Goal: Task Accomplishment & Management: Manage account settings

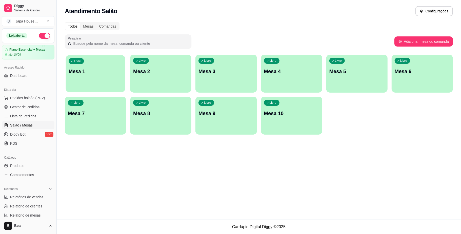
click at [95, 80] on div "Livre Mesa 1" at bounding box center [95, 70] width 59 height 31
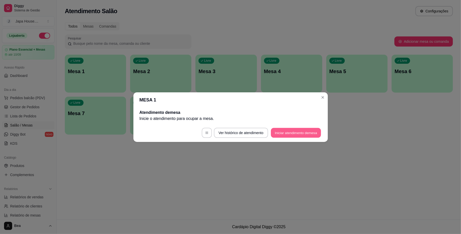
click at [290, 134] on button "Iniciar atendimento de mesa" at bounding box center [296, 133] width 50 height 10
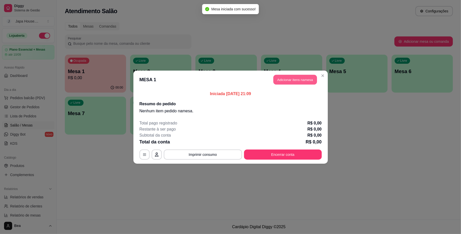
click at [296, 79] on button "Adicionar itens na mesa" at bounding box center [294, 80] width 43 height 10
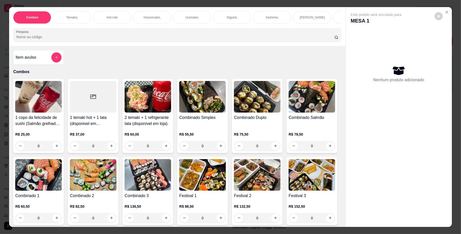
click at [113, 19] on p "Hot rolls" at bounding box center [111, 17] width 11 height 4
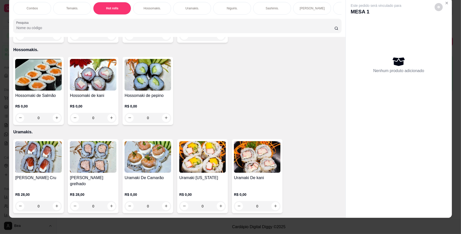
click at [27, 16] on h4 "Hot roll philadelfia" at bounding box center [38, 13] width 47 height 6
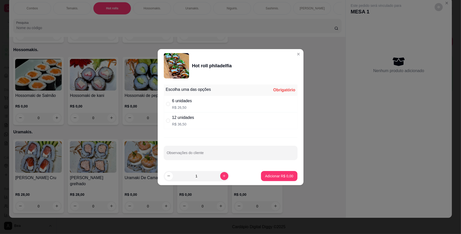
click at [189, 105] on p "R$ 26,50" at bounding box center [182, 107] width 20 height 5
radio input "true"
click at [272, 176] on p "Adicionar R$ 26,50" at bounding box center [277, 175] width 29 height 5
type input "1"
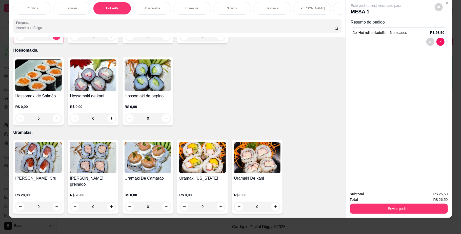
scroll to position [0, 287]
click at [330, 8] on p "PROMOÇÕES PARA COMER NO LOCAL" at bounding box center [344, 8] width 29 height 8
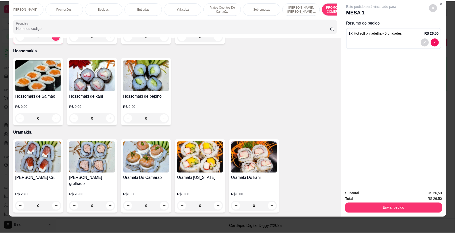
scroll to position [1810, 0]
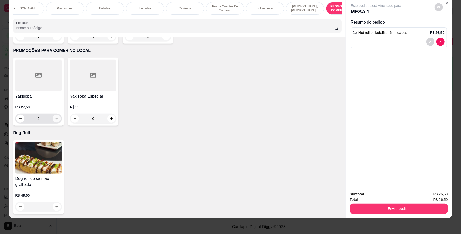
click at [53, 116] on button "increase-product-quantity" at bounding box center [57, 119] width 8 height 8
type input "1"
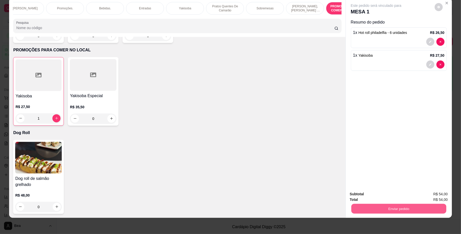
click at [376, 207] on button "Enviar pedido" at bounding box center [398, 209] width 95 height 10
click at [377, 196] on button "Não registrar e enviar pedido" at bounding box center [381, 196] width 51 height 9
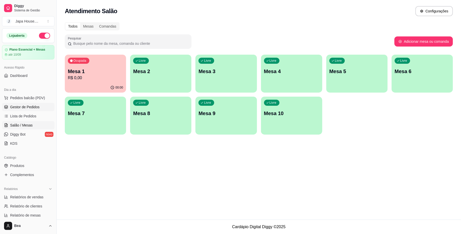
click at [35, 107] on span "Gestor de Pedidos" at bounding box center [24, 106] width 29 height 5
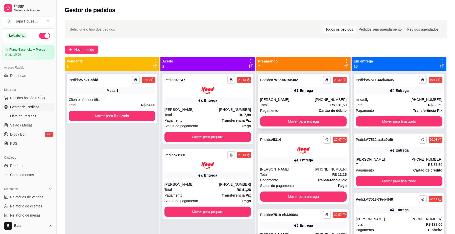
click at [329, 118] on button "Mover para entrega" at bounding box center [303, 121] width 87 height 10
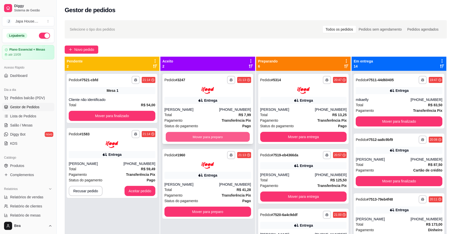
click at [238, 136] on button "Mover para preparo" at bounding box center [208, 137] width 84 height 10
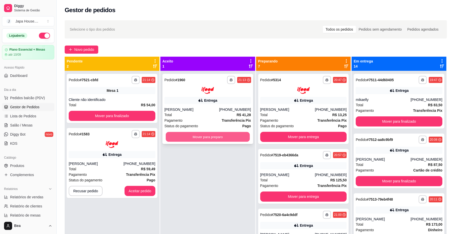
click at [224, 134] on button "Mover para preparo" at bounding box center [208, 137] width 84 height 10
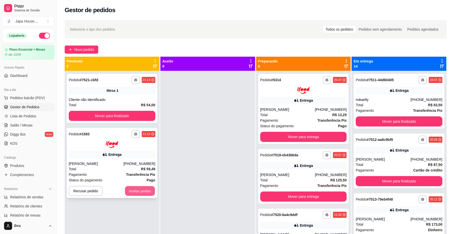
click at [142, 192] on button "Aceitar pedido" at bounding box center [140, 191] width 30 height 10
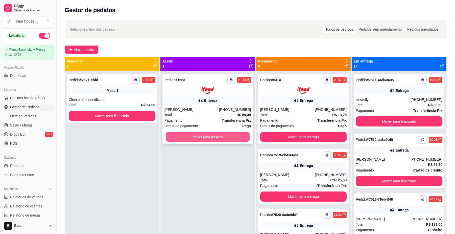
click at [206, 135] on button "Mover para preparo" at bounding box center [208, 137] width 84 height 10
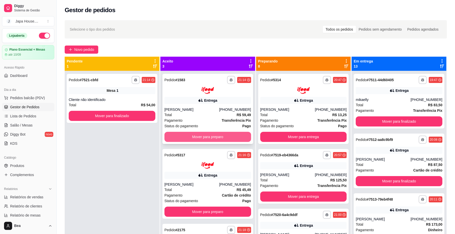
click at [237, 138] on button "Mover para preparo" at bounding box center [208, 137] width 87 height 10
click at [237, 138] on button "Mover para preparo" at bounding box center [208, 137] width 84 height 10
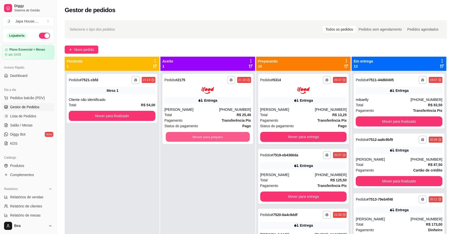
click at [237, 138] on button "Mover para preparo" at bounding box center [208, 137] width 84 height 10
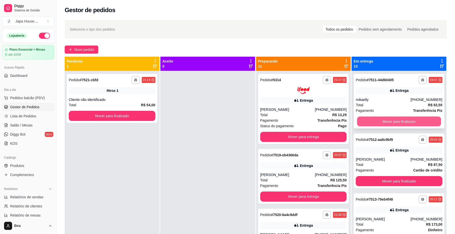
click at [366, 119] on button "Mover para finalizado" at bounding box center [399, 122] width 84 height 10
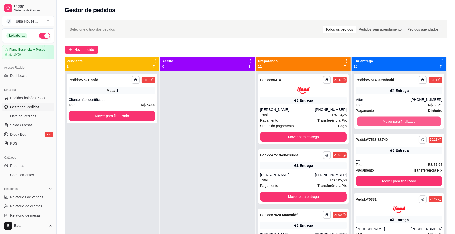
click at [366, 119] on button "Mover para finalizado" at bounding box center [399, 122] width 84 height 10
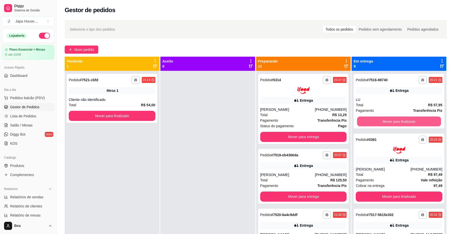
click at [366, 119] on button "Mover para finalizado" at bounding box center [399, 122] width 84 height 10
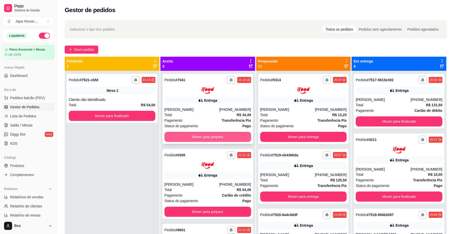
click at [228, 135] on button "Mover para preparo" at bounding box center [208, 137] width 87 height 10
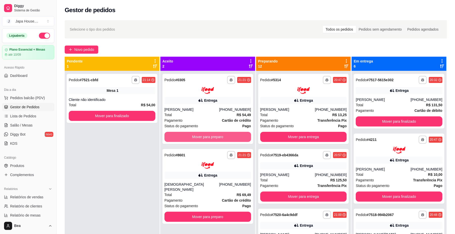
click at [228, 135] on button "Mover para preparo" at bounding box center [208, 137] width 87 height 10
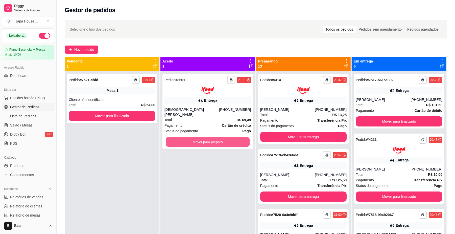
click at [228, 137] on button "Mover para preparo" at bounding box center [208, 142] width 84 height 10
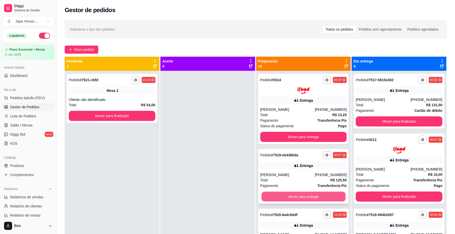
click at [314, 193] on button "Mover para entrega" at bounding box center [304, 196] width 84 height 10
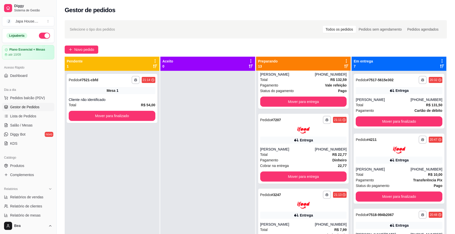
scroll to position [254, 0]
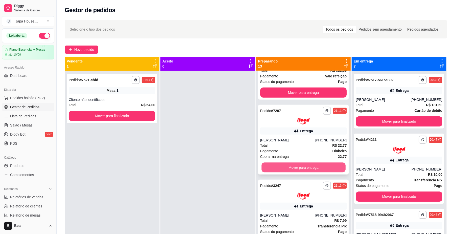
click at [323, 167] on button "Mover para entrega" at bounding box center [304, 168] width 84 height 10
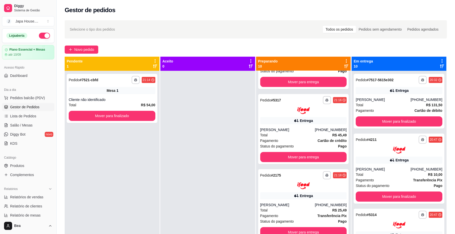
scroll to position [340, 0]
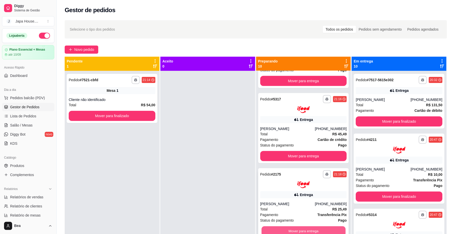
click at [327, 227] on button "Mover para entrega" at bounding box center [304, 231] width 84 height 10
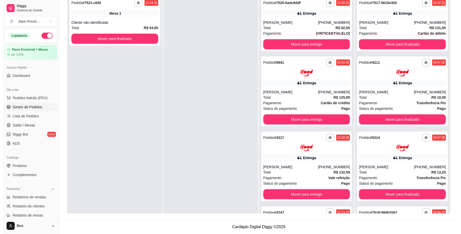
scroll to position [0, 0]
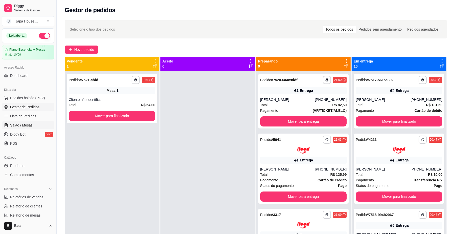
click at [31, 123] on span "Salão / Mesas" at bounding box center [21, 125] width 23 height 5
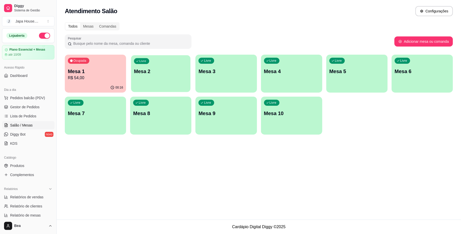
click at [155, 83] on div "Livre Mesa 2" at bounding box center [160, 70] width 59 height 31
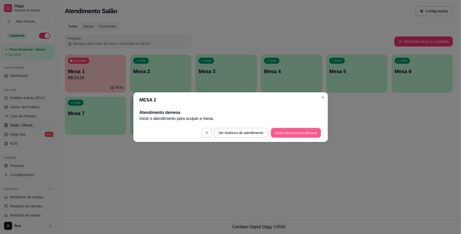
click at [282, 135] on button "Iniciar atendimento de mesa" at bounding box center [296, 133] width 50 height 10
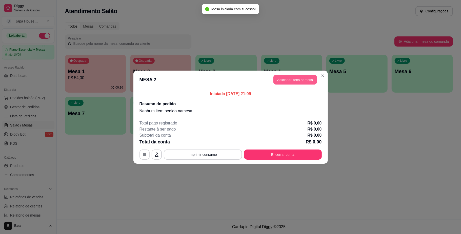
click at [290, 80] on button "Adicionar itens na mesa" at bounding box center [294, 80] width 43 height 10
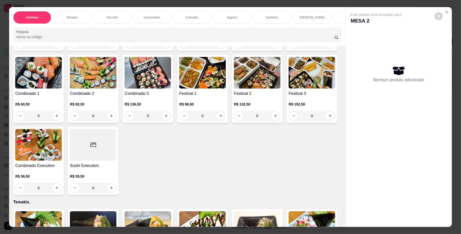
scroll to position [111, 0]
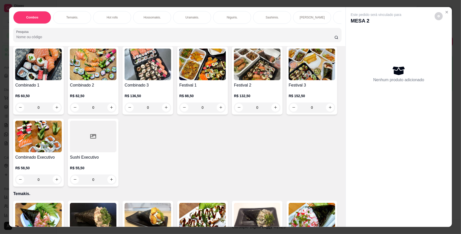
click at [234, 80] on img at bounding box center [257, 65] width 47 height 32
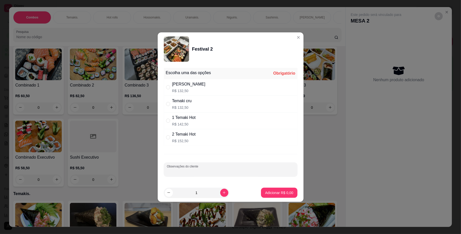
click at [216, 171] on input "Observações do cliente" at bounding box center [230, 171] width 127 height 5
click at [191, 171] on input "trocar hossoami por [PERSON_NAME]" at bounding box center [230, 171] width 127 height 5
click at [208, 172] on input "trocar hossomaki por [PERSON_NAME]" at bounding box center [230, 171] width 127 height 5
type input "trocar hossomaki por [PERSON_NAME] 6 [PERSON_NAME]"
click at [215, 100] on div "Temaki cru R$ 132,50" at bounding box center [231, 104] width 134 height 17
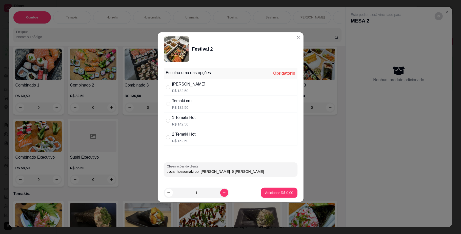
radio input "true"
click at [272, 193] on p "Adicionar R$ 132,50" at bounding box center [276, 192] width 31 height 5
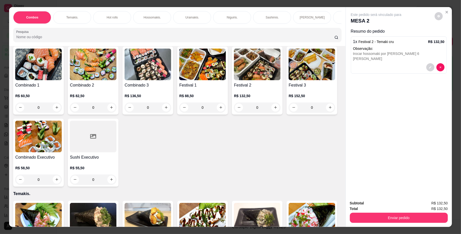
scroll to position [0, 287]
click at [99, 18] on p "Bebidas." at bounding box center [105, 17] width 12 height 4
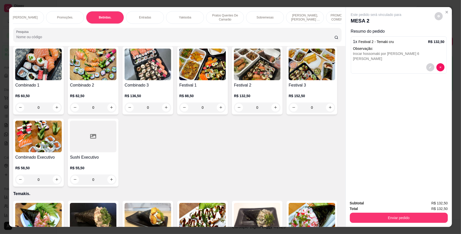
scroll to position [9, 0]
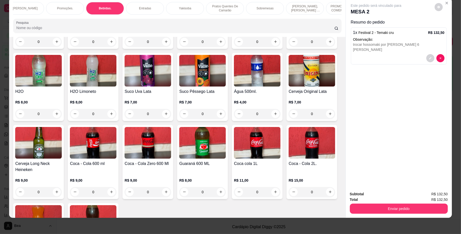
click at [171, 159] on img at bounding box center [147, 143] width 47 height 32
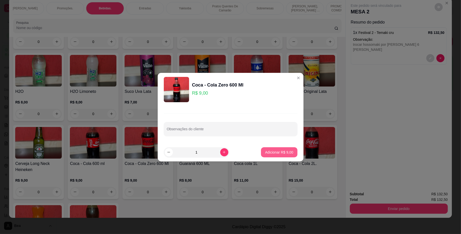
click at [273, 148] on button "Adicionar R$ 9,00" at bounding box center [279, 152] width 36 height 10
type input "1"
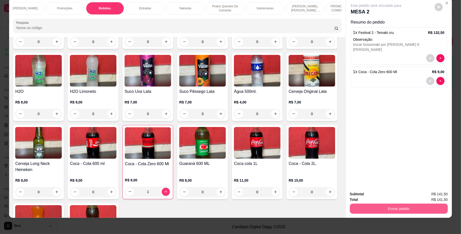
click at [358, 208] on button "Enviar pedido" at bounding box center [399, 209] width 98 height 10
click at [361, 195] on button "Não registrar e enviar pedido" at bounding box center [381, 196] width 51 height 9
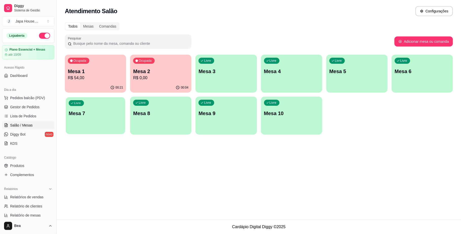
click at [106, 117] on div "Livre Mesa 7" at bounding box center [95, 112] width 59 height 31
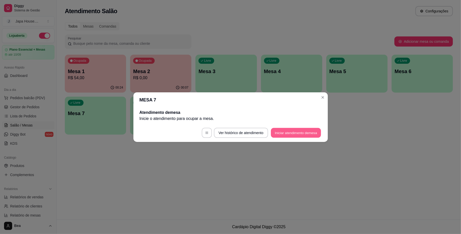
click at [300, 132] on button "Iniciar atendimento de mesa" at bounding box center [296, 133] width 50 height 10
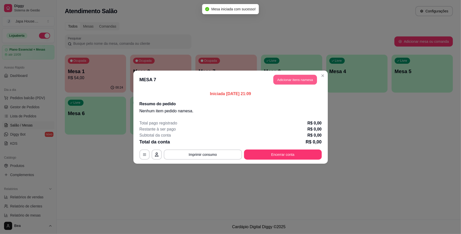
click at [293, 81] on button "Adicionar itens na mesa" at bounding box center [294, 80] width 43 height 10
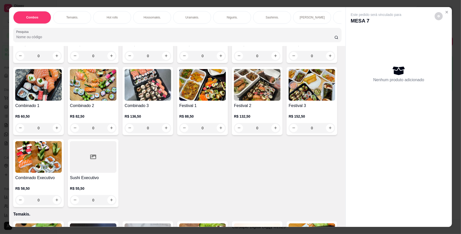
scroll to position [94, 0]
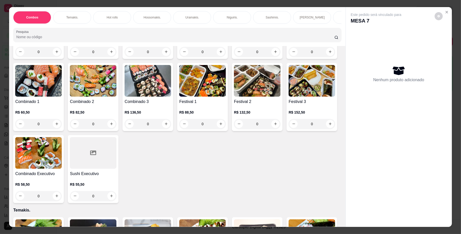
click at [288, 97] on img at bounding box center [311, 81] width 47 height 32
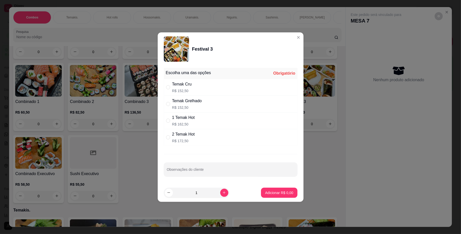
click at [185, 89] on p "R$ 152,50" at bounding box center [181, 90] width 19 height 5
radio input "true"
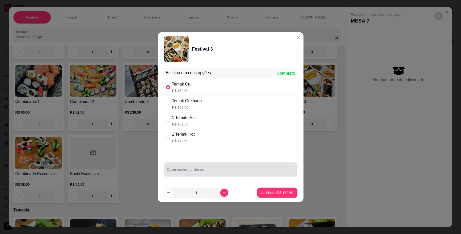
click at [207, 167] on div at bounding box center [230, 169] width 127 height 10
type input "TROCAR NIGUIRI DE KANI POR NIGUIRI SKIN YAKISOBA DO FESTIVAL UMA PARTE SEM FRAN…"
click at [267, 192] on p "Adicionar R$ 152,50" at bounding box center [276, 192] width 31 height 5
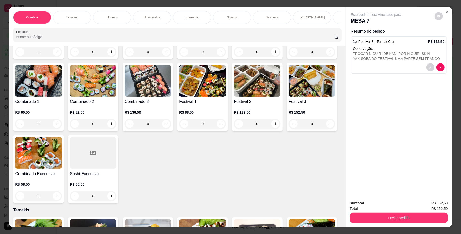
click at [80, 15] on div "Temakis." at bounding box center [72, 17] width 38 height 13
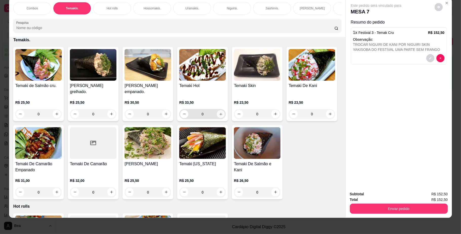
click at [220, 116] on icon "increase-product-quantity" at bounding box center [221, 114] width 4 height 4
type input "1"
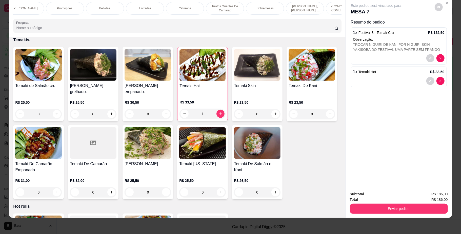
click at [106, 8] on p "Bebidas." at bounding box center [105, 8] width 12 height 4
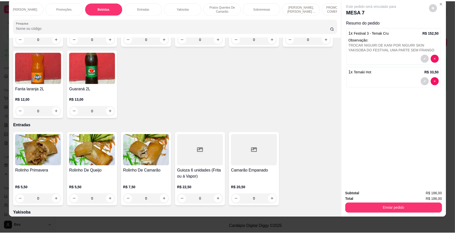
scroll to position [1244, 0]
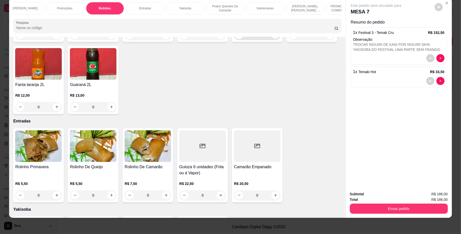
click at [273, 37] on icon "increase-product-quantity" at bounding box center [275, 35] width 4 height 4
type input "1"
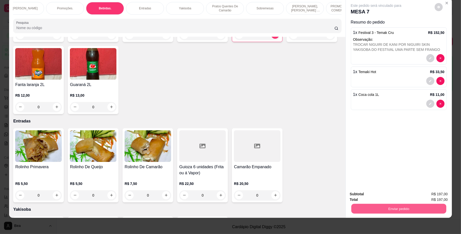
click at [370, 212] on button "Enviar pedido" at bounding box center [398, 209] width 95 height 10
click at [374, 195] on button "Não registrar e enviar pedido" at bounding box center [381, 197] width 53 height 10
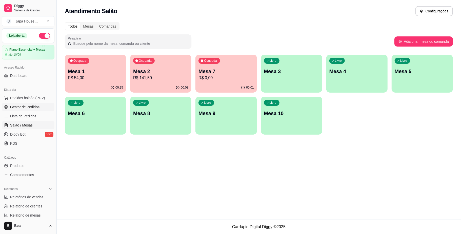
click at [29, 107] on span "Gestor de Pedidos" at bounding box center [24, 106] width 29 height 5
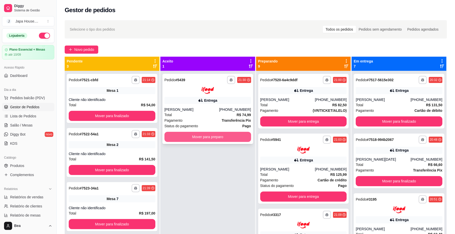
click at [222, 136] on button "Mover para preparo" at bounding box center [208, 137] width 87 height 10
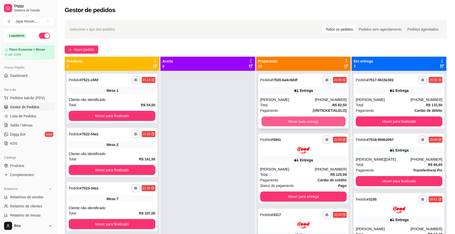
click at [285, 120] on button "Mover para entrega" at bounding box center [304, 122] width 84 height 10
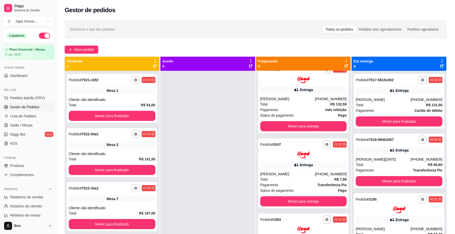
scroll to position [88, 0]
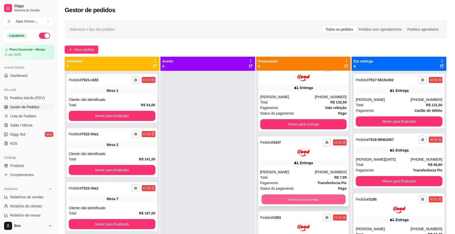
click at [320, 200] on button "Mover para entrega" at bounding box center [304, 199] width 84 height 10
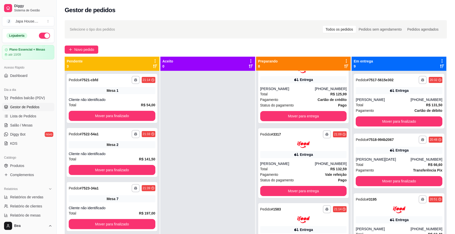
scroll to position [0, 0]
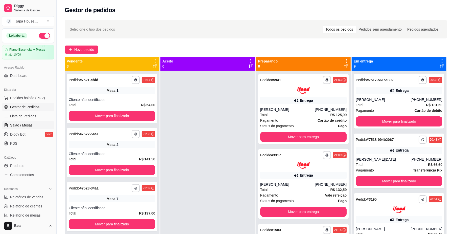
click at [30, 127] on span "Salão / Mesas" at bounding box center [21, 125] width 23 height 5
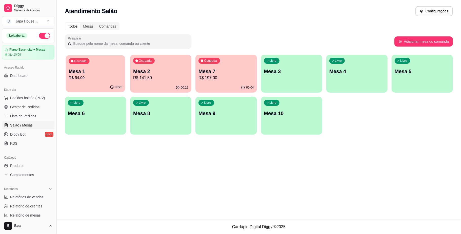
click at [91, 75] on p "R$ 54,00" at bounding box center [96, 78] width 54 height 6
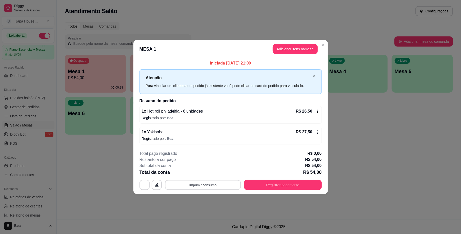
click at [229, 182] on button "Imprimir consumo" at bounding box center [203, 185] width 76 height 10
click at [218, 174] on button "IMPRESSORA" at bounding box center [203, 173] width 35 height 8
click at [109, 189] on div "**********" at bounding box center [230, 117] width 461 height 234
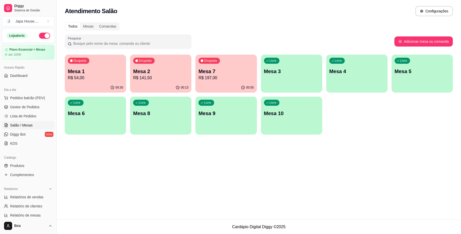
click at [37, 109] on span "Gestor de Pedidos" at bounding box center [24, 106] width 29 height 5
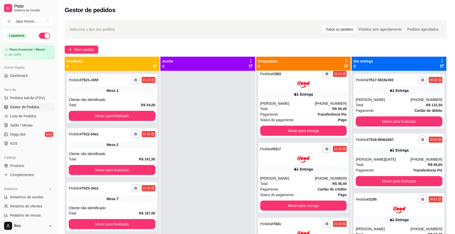
scroll to position [158, 0]
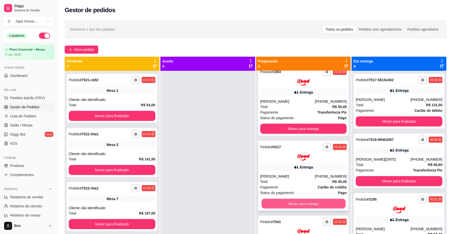
click at [331, 204] on button "Mover para entrega" at bounding box center [304, 204] width 84 height 10
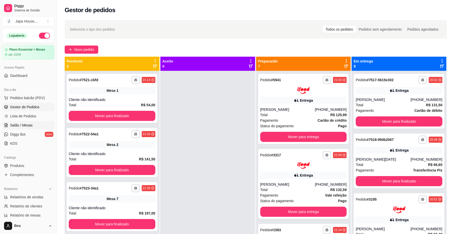
click at [29, 124] on span "Salão / Mesas" at bounding box center [21, 125] width 23 height 5
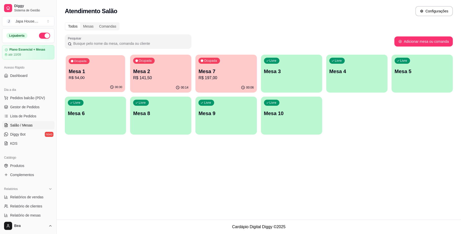
click at [98, 75] on p "R$ 54,00" at bounding box center [96, 78] width 54 height 6
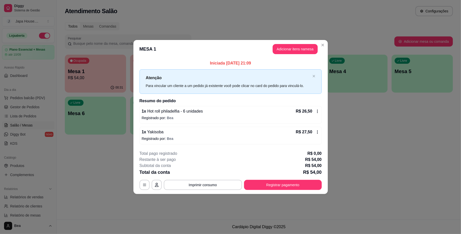
click at [230, 145] on div "Iniciada [DATE] 21:09 Atenção Para vincular um cliente a um pedido já existente…" at bounding box center [230, 102] width 194 height 88
drag, startPoint x: 261, startPoint y: 191, endPoint x: 259, endPoint y: 185, distance: 6.7
click at [259, 185] on footer "**********" at bounding box center [230, 170] width 194 height 48
click at [259, 185] on button "Registrar pagamento" at bounding box center [282, 185] width 75 height 10
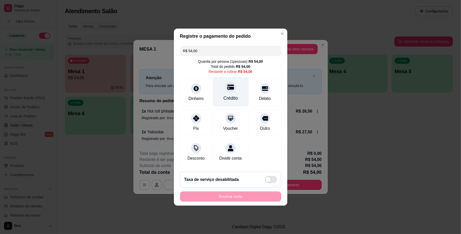
click at [225, 82] on div at bounding box center [230, 86] width 11 height 11
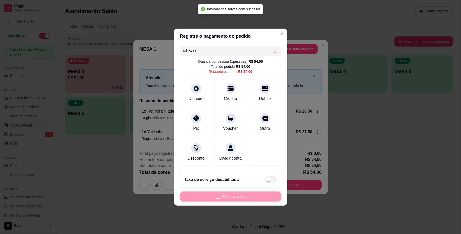
type input "R$ 0,00"
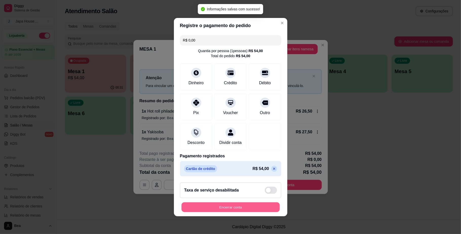
click at [229, 211] on button "Encerrar conta" at bounding box center [230, 207] width 98 height 10
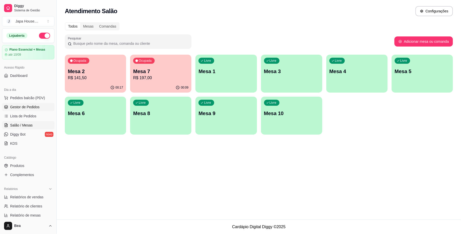
click at [36, 105] on span "Gestor de Pedidos" at bounding box center [24, 106] width 29 height 5
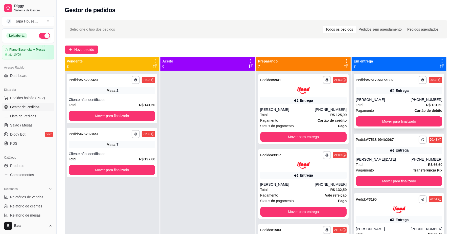
click at [2, 103] on link "Gestor de Pedidos" at bounding box center [28, 107] width 52 height 8
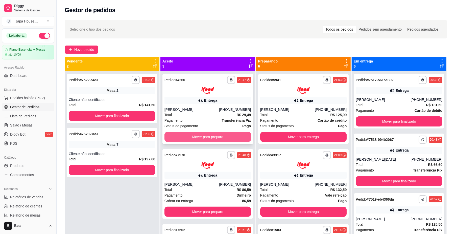
click at [236, 136] on button "Mover para preparo" at bounding box center [208, 137] width 87 height 10
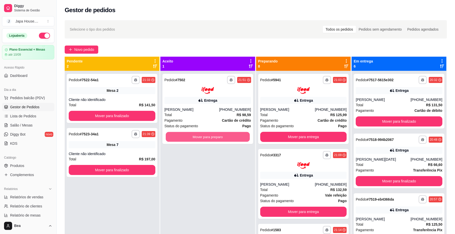
click at [236, 136] on button "Mover para preparo" at bounding box center [208, 137] width 84 height 10
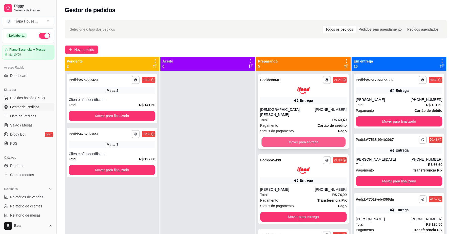
click at [315, 137] on button "Mover para entrega" at bounding box center [304, 142] width 84 height 10
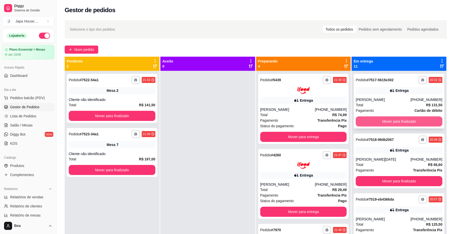
click at [392, 121] on button "Mover para finalizado" at bounding box center [399, 121] width 87 height 10
click at [392, 121] on button "Mover para finalizado" at bounding box center [399, 122] width 84 height 10
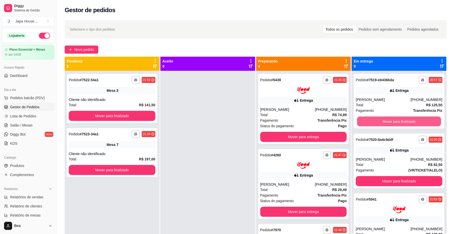
click at [392, 121] on button "Mover para finalizado" at bounding box center [399, 122] width 84 height 10
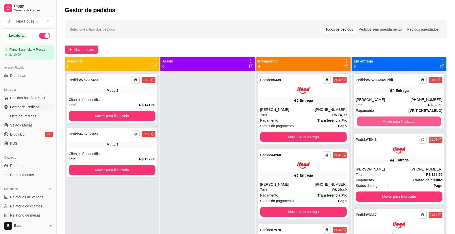
click at [392, 121] on button "Mover para finalizado" at bounding box center [399, 122] width 84 height 10
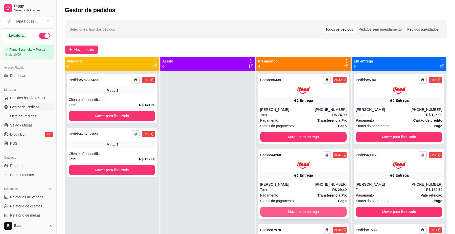
click at [314, 209] on button "Mover para entrega" at bounding box center [303, 212] width 87 height 10
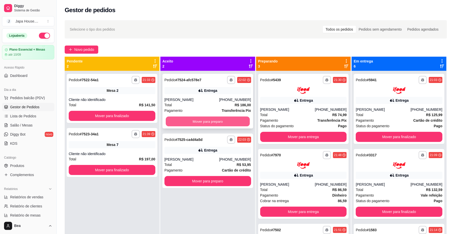
click at [244, 117] on button "Mover para preparo" at bounding box center [208, 122] width 84 height 10
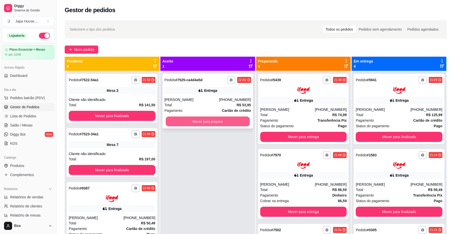
click at [226, 121] on button "Mover para preparo" at bounding box center [208, 122] width 84 height 10
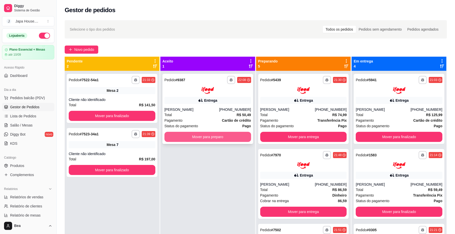
click at [227, 136] on button "Mover para preparo" at bounding box center [208, 137] width 87 height 10
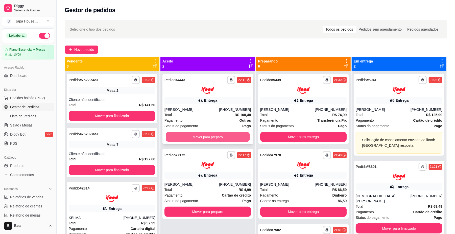
click at [215, 137] on button "Mover para preparo" at bounding box center [208, 137] width 84 height 10
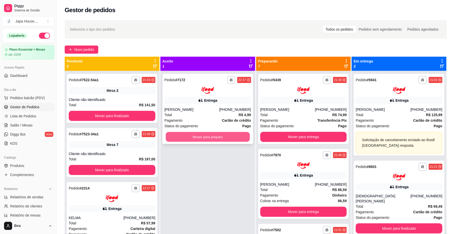
click at [213, 136] on button "Mover para preparo" at bounding box center [208, 137] width 84 height 10
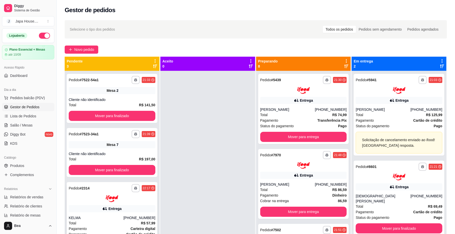
click at [146, 201] on div at bounding box center [112, 198] width 87 height 7
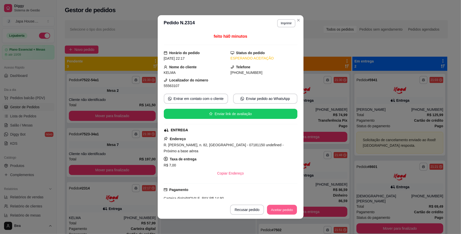
click at [281, 212] on button "Aceitar pedido" at bounding box center [282, 210] width 30 height 10
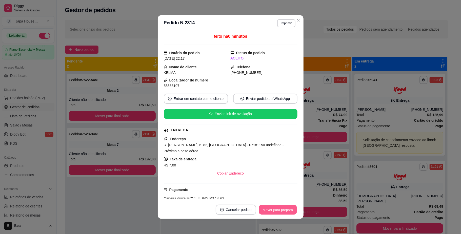
click at [276, 209] on button "Mover para preparo" at bounding box center [277, 210] width 38 height 10
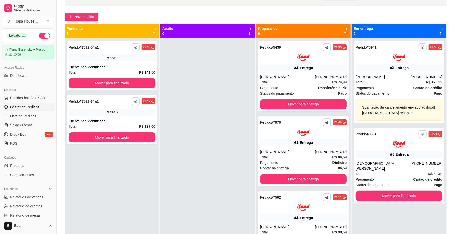
scroll to position [77, 0]
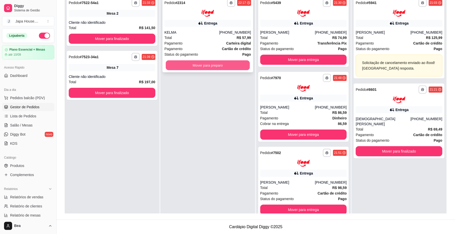
click at [214, 64] on button "Mover para preparo" at bounding box center [208, 65] width 84 height 10
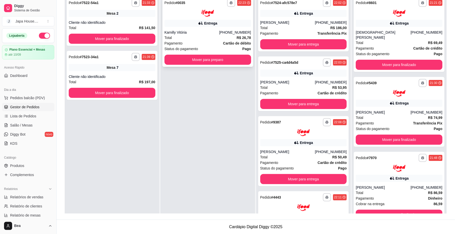
click at [225, 36] on div "Total R$ 26,78" at bounding box center [208, 38] width 87 height 6
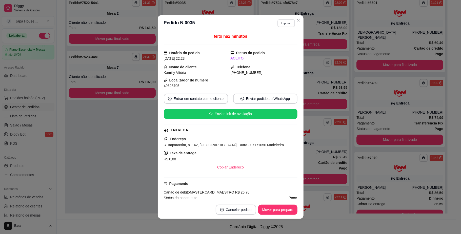
click at [285, 25] on button "Imprimir" at bounding box center [285, 23] width 17 height 8
click at [282, 52] on button "IMPRESSORA" at bounding box center [274, 51] width 35 height 8
click at [282, 25] on button "Imprimir" at bounding box center [285, 23] width 17 height 8
click at [279, 49] on button "IMPRESSORA" at bounding box center [274, 51] width 35 height 8
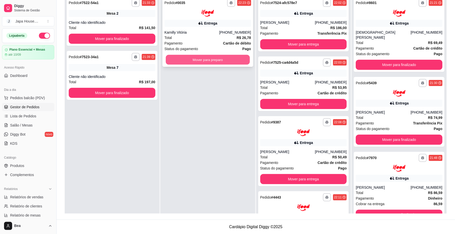
click at [216, 59] on button "Mover para preparo" at bounding box center [208, 60] width 84 height 10
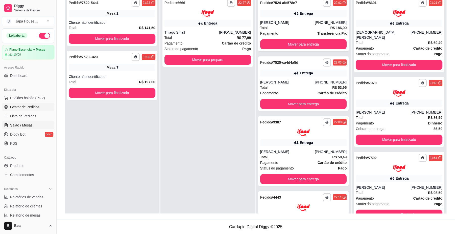
click at [29, 126] on span "Salão / Mesas" at bounding box center [21, 125] width 23 height 5
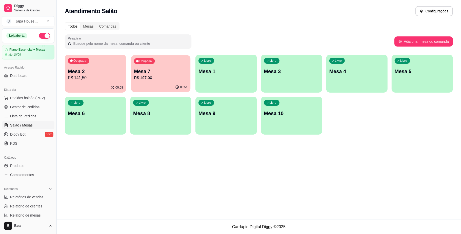
click at [158, 69] on p "Mesa 7" at bounding box center [161, 71] width 54 height 7
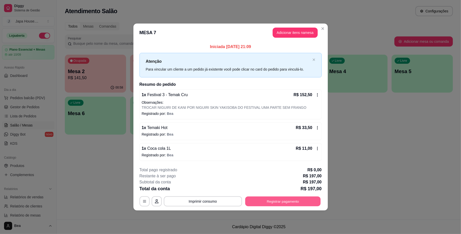
click at [266, 202] on button "Registrar pagamento" at bounding box center [282, 201] width 75 height 10
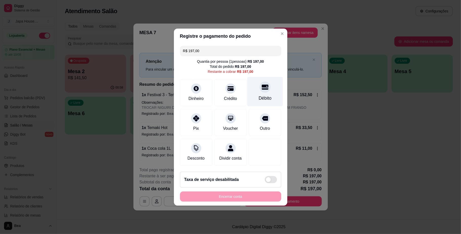
click at [259, 88] on div at bounding box center [264, 86] width 11 height 11
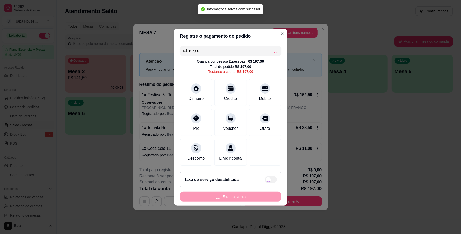
type input "R$ 0,00"
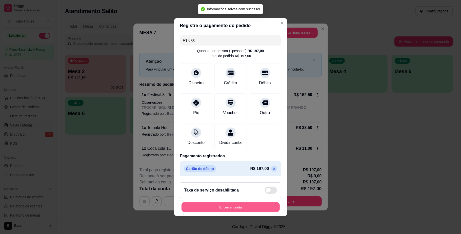
click at [230, 208] on button "Encerrar conta" at bounding box center [230, 207] width 98 height 10
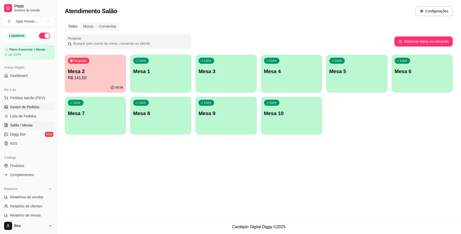
click at [36, 108] on span "Gestor de Pedidos" at bounding box center [24, 106] width 29 height 5
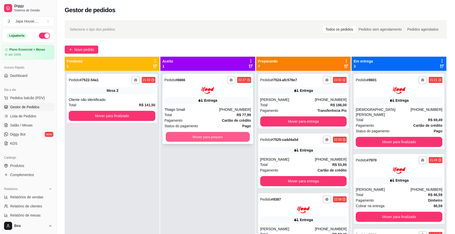
click at [245, 139] on button "Mover para preparo" at bounding box center [208, 137] width 84 height 10
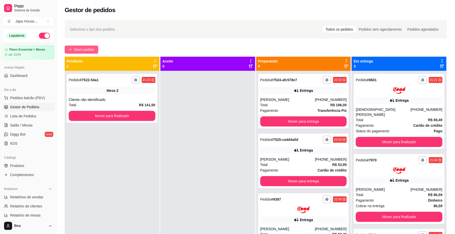
click at [83, 51] on span "Novo pedido" at bounding box center [84, 50] width 20 height 6
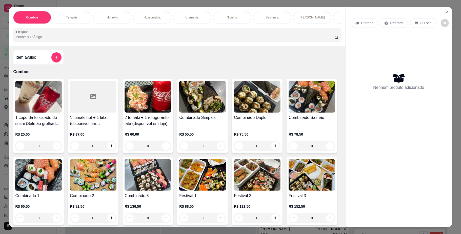
scroll to position [0, 287]
click at [186, 19] on p "Yakisoba" at bounding box center [185, 17] width 12 height 4
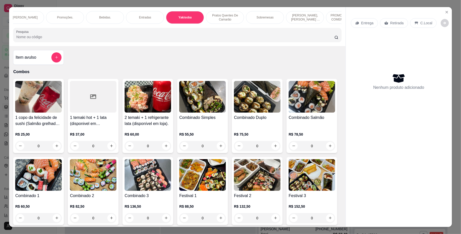
scroll to position [9, 0]
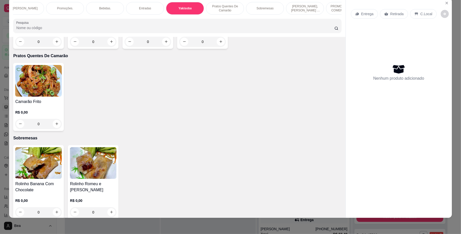
click at [94, 23] on h4 "Yakisoba Especial" at bounding box center [93, 19] width 47 height 6
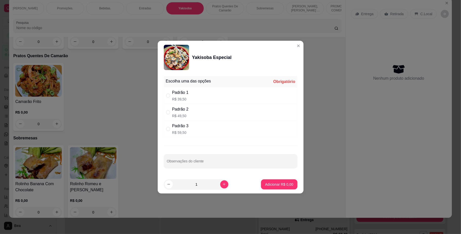
click at [181, 132] on p "R$ 59,50" at bounding box center [180, 132] width 16 height 5
radio input "true"
click at [272, 182] on button "Adicionar R$ 59,50" at bounding box center [277, 184] width 37 height 10
type input "1"
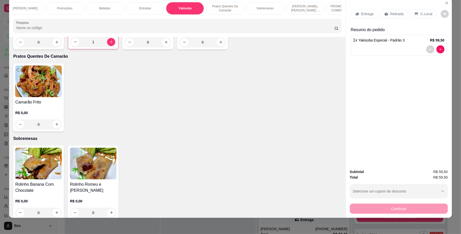
click at [139, 9] on p "Entradas" at bounding box center [145, 8] width 12 height 4
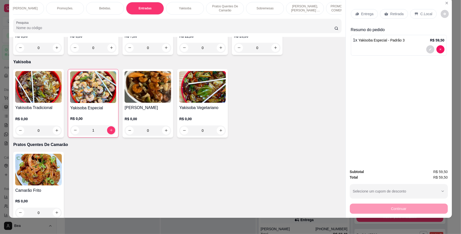
click at [262, 9] on p "Sobremesas" at bounding box center [264, 8] width 17 height 4
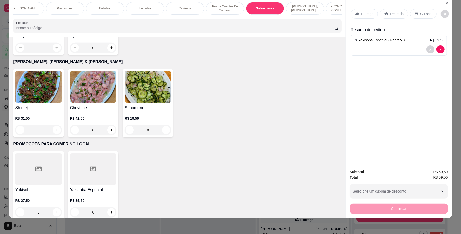
click at [85, 29] on h4 "Rolinho Romeu e [PERSON_NAME]" at bounding box center [93, 22] width 47 height 12
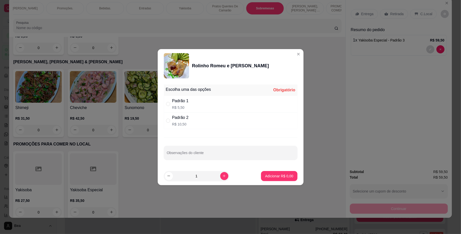
click at [184, 122] on p "R$ 10,50" at bounding box center [180, 124] width 16 height 5
radio input "true"
click at [264, 174] on p "Adicionar R$ 10,50" at bounding box center [277, 175] width 29 height 5
type input "1"
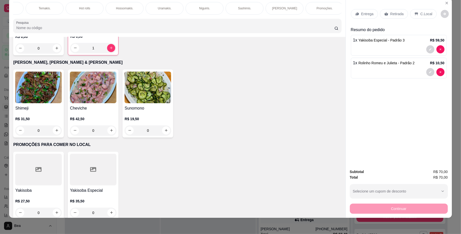
scroll to position [0, 0]
click at [394, 15] on p "Retirada" at bounding box center [396, 13] width 13 height 5
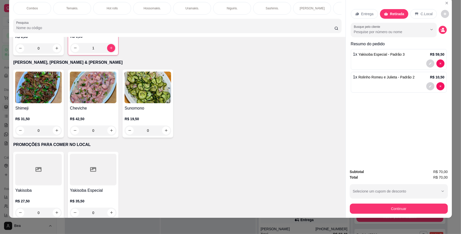
scroll to position [0, 287]
click at [102, 8] on p "Bebidas." at bounding box center [105, 8] width 12 height 4
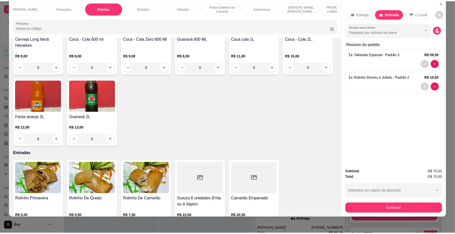
scroll to position [1294, 0]
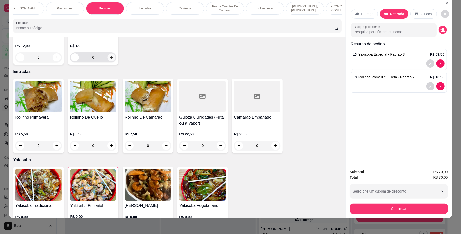
click at [113, 59] on icon "increase-product-quantity" at bounding box center [112, 57] width 4 height 4
type input "1"
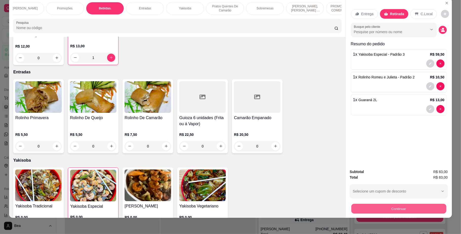
click at [369, 204] on button "Continuar" at bounding box center [398, 209] width 95 height 10
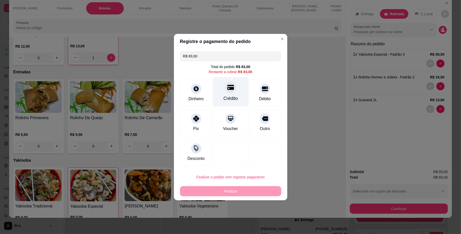
click at [225, 97] on div "Crédito" at bounding box center [230, 98] width 14 height 7
type input "R$ 0,00"
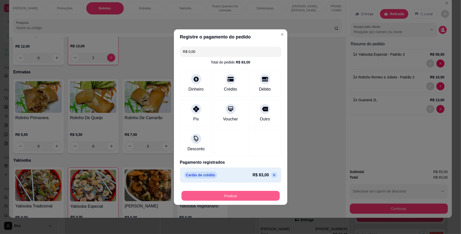
click at [239, 196] on button "Finalizar" at bounding box center [230, 196] width 98 height 10
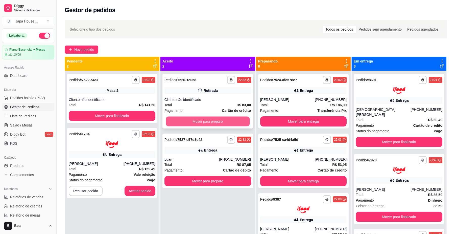
click at [213, 120] on button "Mover para preparo" at bounding box center [208, 122] width 84 height 10
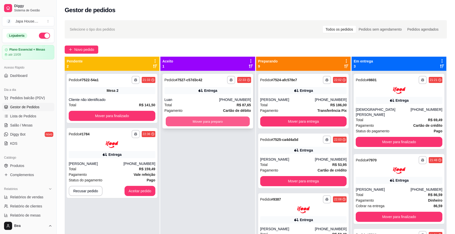
click at [206, 121] on button "Mover para preparo" at bounding box center [208, 122] width 84 height 10
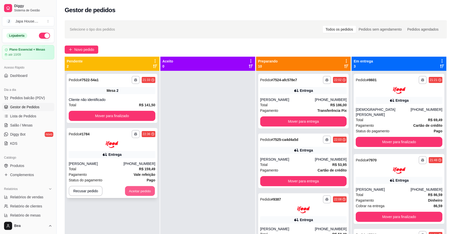
click at [141, 192] on button "Aceitar pedido" at bounding box center [140, 191] width 30 height 10
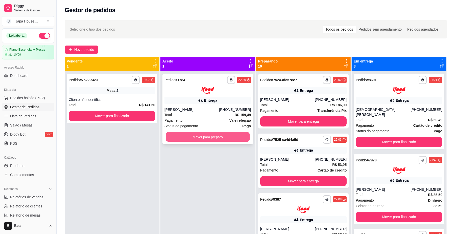
click at [192, 134] on button "Mover para preparo" at bounding box center [208, 137] width 84 height 10
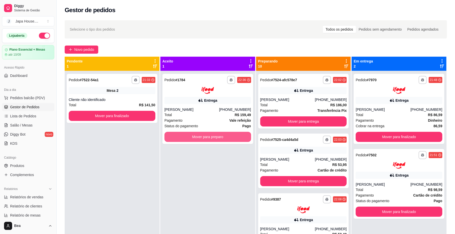
click at [192, 134] on button "Mover para preparo" at bounding box center [208, 137] width 87 height 10
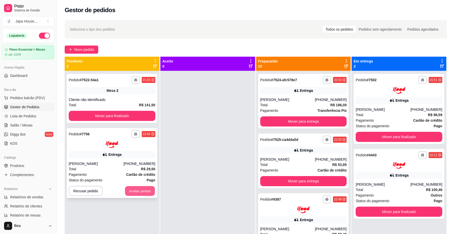
click at [142, 190] on button "Aceitar pedido" at bounding box center [140, 191] width 30 height 10
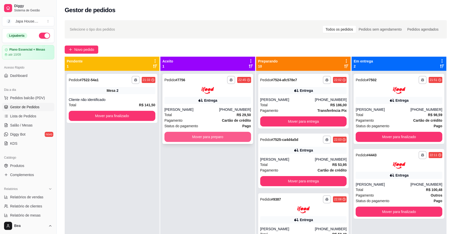
click at [219, 140] on button "Mover para preparo" at bounding box center [208, 137] width 87 height 10
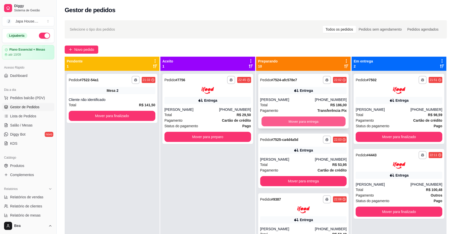
click at [295, 117] on button "Mover para entrega" at bounding box center [304, 122] width 84 height 10
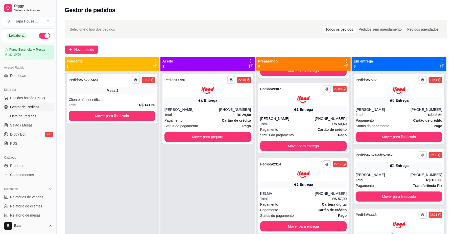
scroll to position [77, 0]
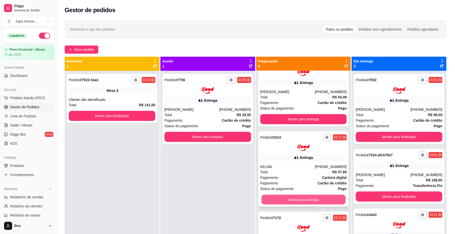
click at [322, 199] on button "Mover para entrega" at bounding box center [304, 200] width 84 height 10
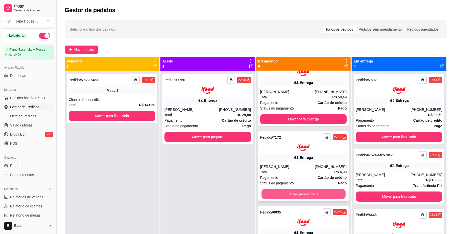
click at [318, 195] on button "Mover para entrega" at bounding box center [304, 194] width 84 height 10
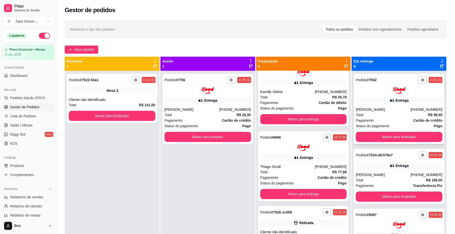
scroll to position [3, 0]
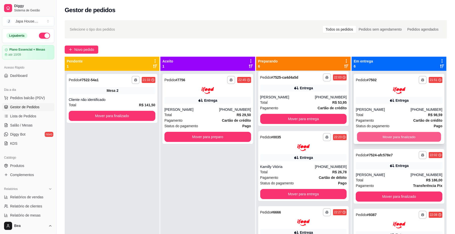
click at [389, 133] on button "Mover para finalizado" at bounding box center [399, 137] width 84 height 10
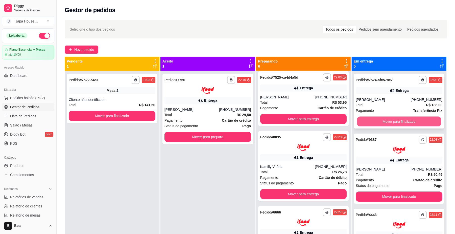
click at [383, 119] on button "Mover para finalizado" at bounding box center [399, 122] width 84 height 10
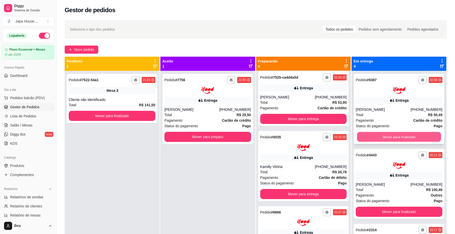
click at [383, 138] on button "Mover para finalizado" at bounding box center [399, 137] width 84 height 10
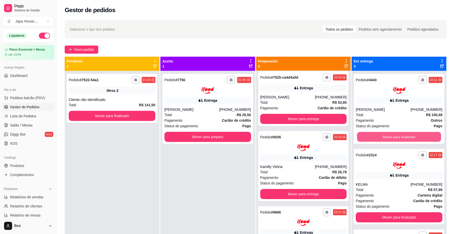
click at [383, 138] on button "Mover para finalizado" at bounding box center [399, 137] width 84 height 10
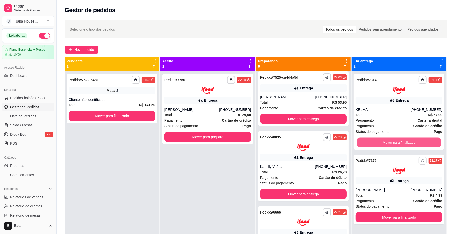
click at [383, 138] on button "Mover para finalizado" at bounding box center [399, 142] width 84 height 10
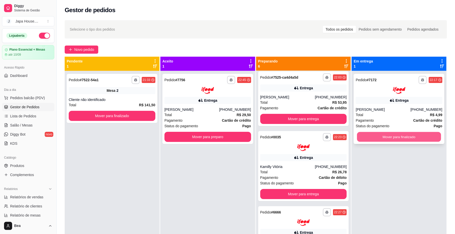
click at [380, 136] on button "Mover para finalizado" at bounding box center [399, 137] width 84 height 10
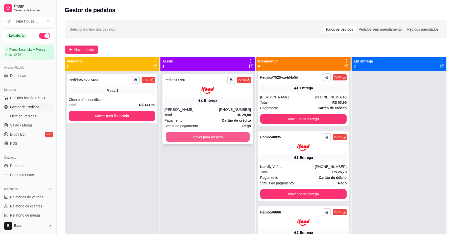
click at [237, 136] on button "Mover para preparo" at bounding box center [208, 137] width 84 height 10
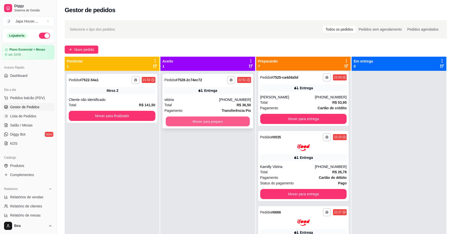
click at [203, 124] on button "Mover para preparo" at bounding box center [208, 122] width 84 height 10
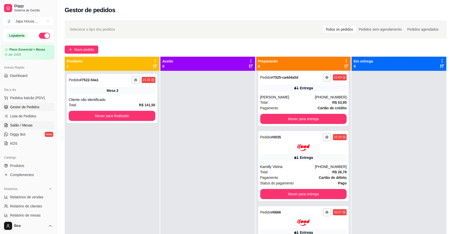
click at [26, 125] on span "Salão / Mesas" at bounding box center [21, 125] width 23 height 5
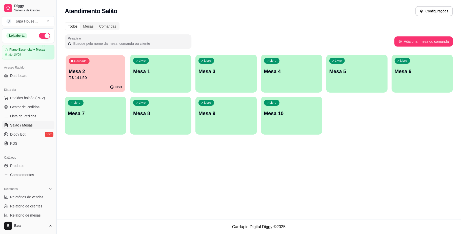
click at [103, 76] on p "R$ 141,50" at bounding box center [96, 78] width 54 height 6
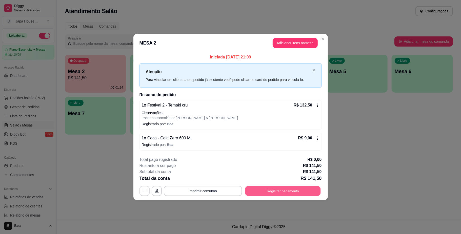
click at [271, 194] on button "Registrar pagamento" at bounding box center [282, 191] width 75 height 10
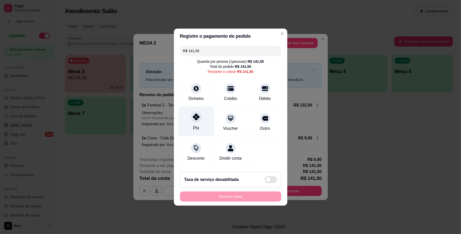
click at [189, 121] on div "Pix" at bounding box center [196, 121] width 36 height 30
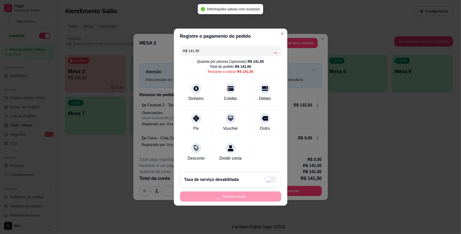
type input "R$ 0,00"
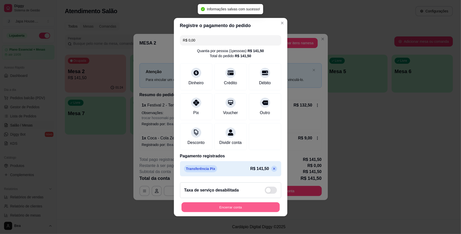
click at [258, 210] on button "Encerrar conta" at bounding box center [230, 207] width 98 height 10
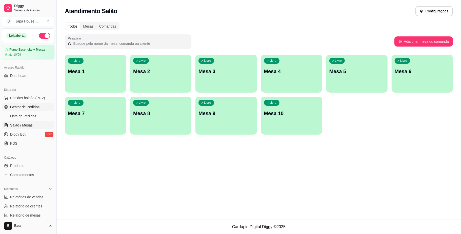
click at [25, 105] on span "Gestor de Pedidos" at bounding box center [24, 106] width 29 height 5
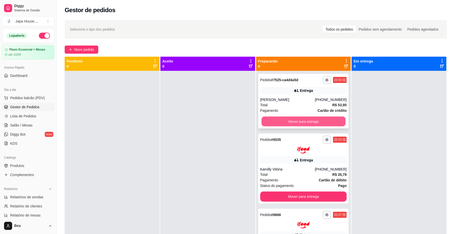
click at [280, 121] on button "Mover para entrega" at bounding box center [304, 122] width 84 height 10
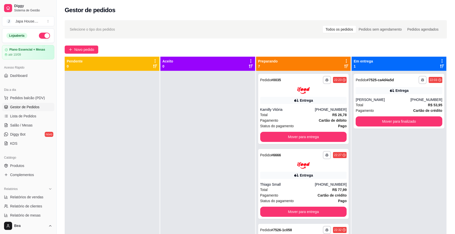
scroll to position [77, 0]
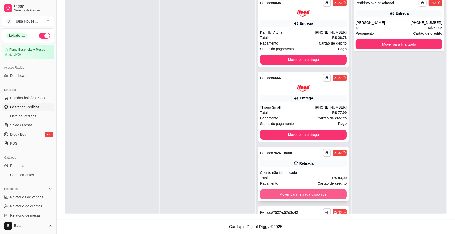
click at [324, 193] on button "Mover para retirada disponível" at bounding box center [303, 194] width 87 height 10
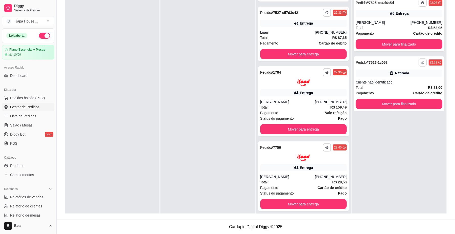
scroll to position [151, 0]
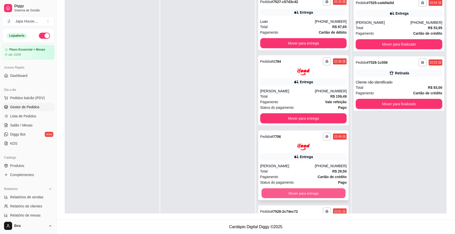
click at [322, 191] on button "Mover para entrega" at bounding box center [304, 193] width 84 height 10
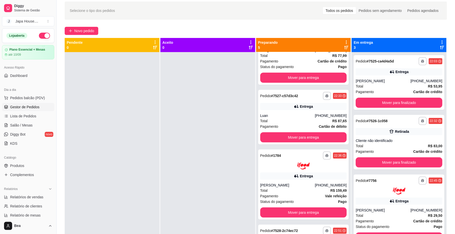
scroll to position [0, 0]
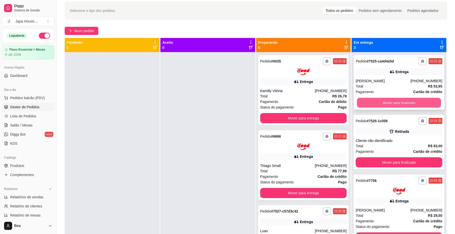
click at [377, 100] on button "Mover para finalizado" at bounding box center [399, 103] width 84 height 10
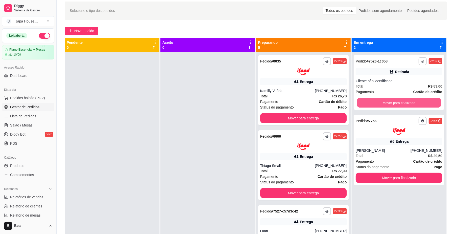
click at [377, 100] on button "Mover para finalizado" at bounding box center [399, 103] width 84 height 10
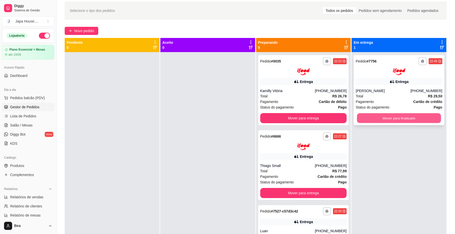
click at [380, 119] on button "Mover para finalizado" at bounding box center [399, 118] width 84 height 10
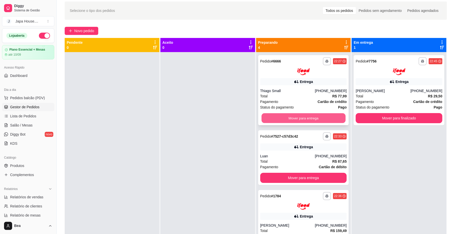
click at [307, 115] on button "Mover para entrega" at bounding box center [304, 118] width 84 height 10
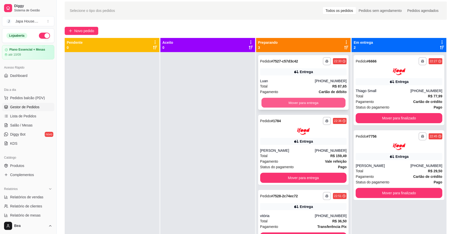
click at [310, 103] on button "Mover para entrega" at bounding box center [304, 103] width 84 height 10
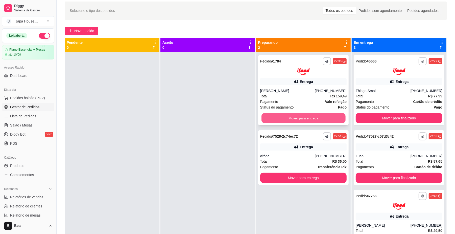
click at [315, 118] on button "Mover para entrega" at bounding box center [304, 118] width 84 height 10
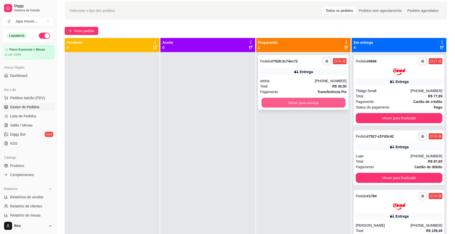
click at [316, 105] on button "Mover para entrega" at bounding box center [304, 103] width 84 height 10
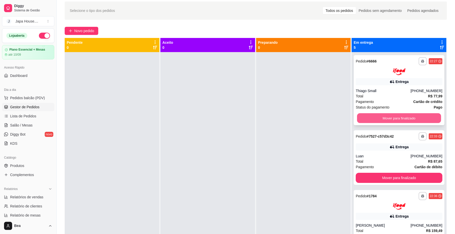
click at [364, 117] on button "Mover para finalizado" at bounding box center [399, 118] width 84 height 10
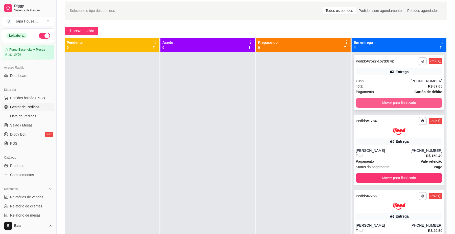
click at [373, 98] on button "Mover para finalizado" at bounding box center [399, 103] width 87 height 10
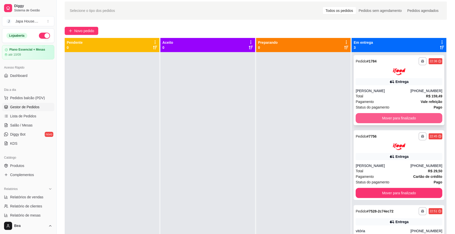
click at [380, 119] on button "Mover para finalizado" at bounding box center [399, 118] width 87 height 10
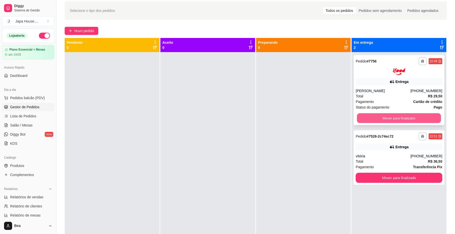
click at [384, 118] on button "Mover para finalizado" at bounding box center [399, 118] width 84 height 10
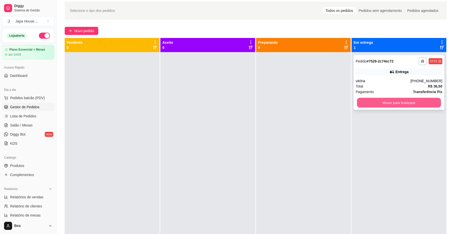
click at [392, 106] on button "Mover para finalizado" at bounding box center [399, 103] width 84 height 10
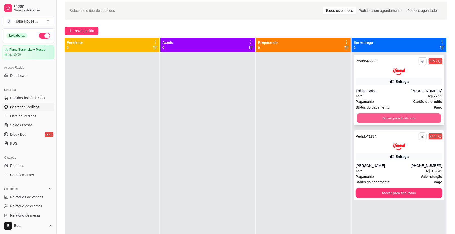
click at [400, 115] on button "Mover para finalizado" at bounding box center [399, 118] width 84 height 10
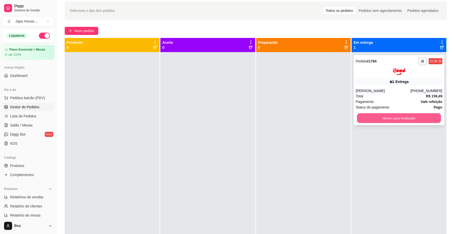
click at [371, 117] on button "Mover para finalizado" at bounding box center [399, 118] width 84 height 10
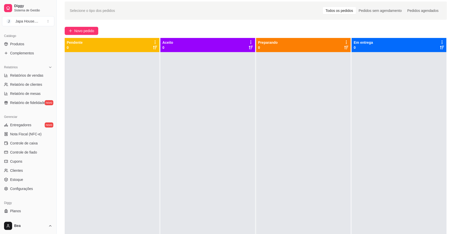
scroll to position [130, 0]
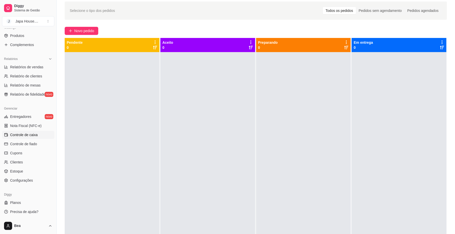
click at [31, 134] on span "Controle de caixa" at bounding box center [24, 134] width 28 height 5
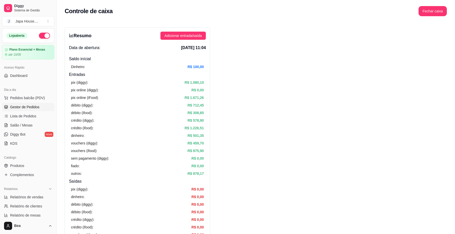
click at [36, 110] on link "Gestor de Pedidos" at bounding box center [28, 107] width 52 height 8
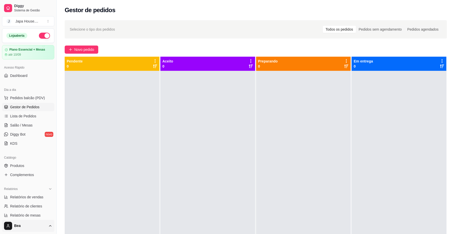
drag, startPoint x: 54, startPoint y: 105, endPoint x: 43, endPoint y: 231, distance: 126.4
click at [43, 231] on div "Diggy Sistema de Gestão J Japa House. ... Loja aberta Plano Essencial + Mesas a…" at bounding box center [28, 117] width 56 height 234
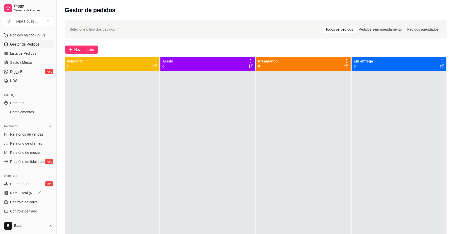
scroll to position [130, 0]
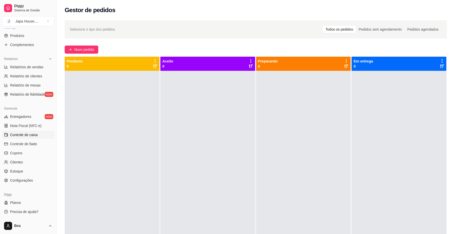
click at [34, 134] on span "Controle de caixa" at bounding box center [24, 134] width 28 height 5
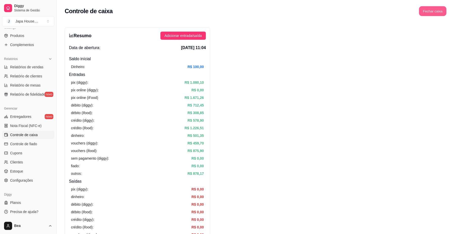
click at [439, 10] on button "Fechar caixa" at bounding box center [434, 11] width 28 height 10
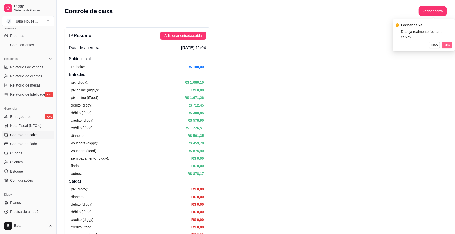
click at [446, 42] on span "Sim" at bounding box center [447, 45] width 6 height 6
